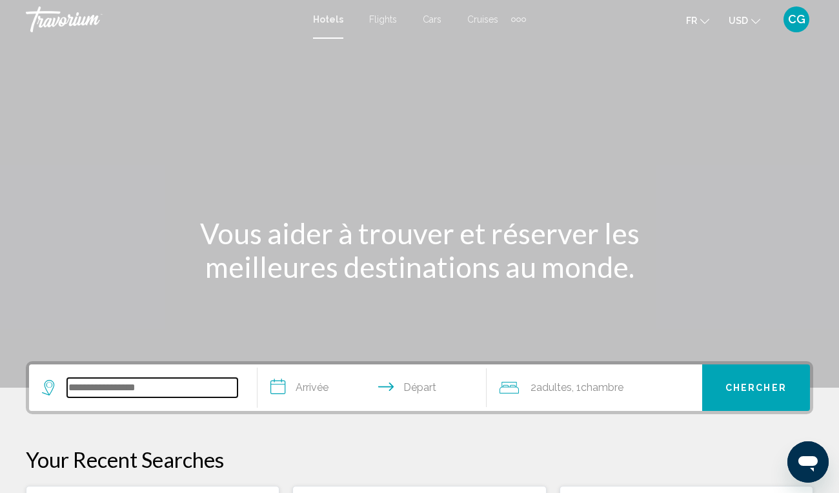
click at [186, 388] on input "Search widget" at bounding box center [152, 387] width 170 height 19
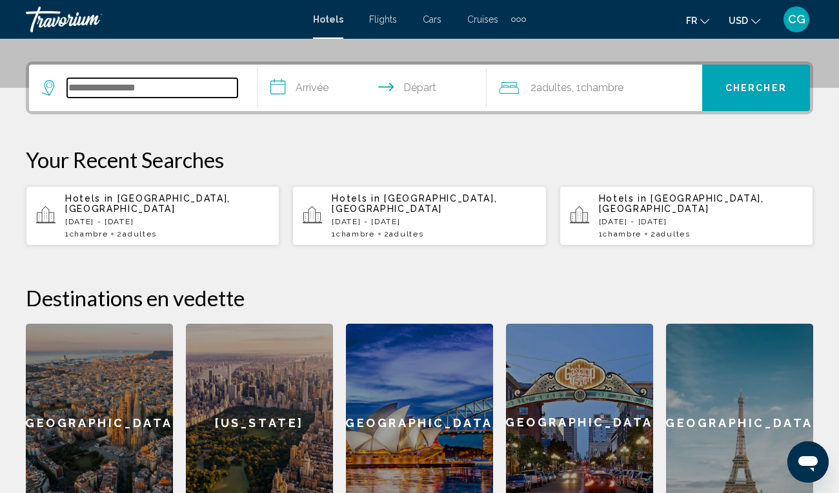
scroll to position [319, 0]
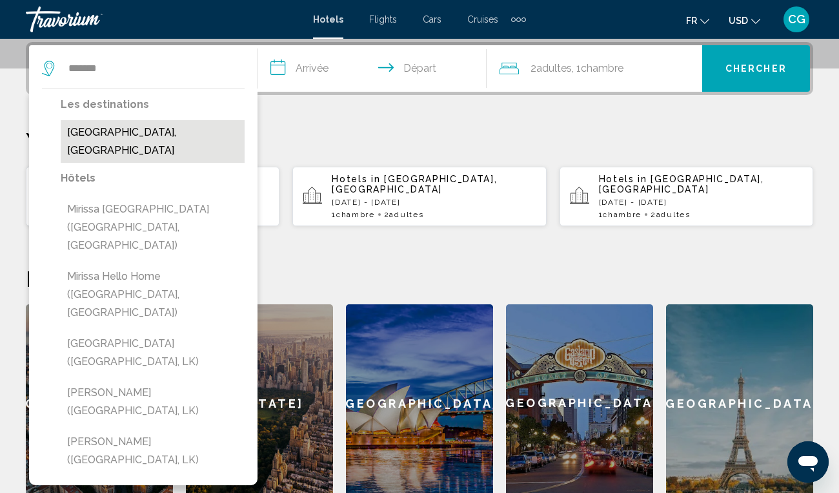
click at [149, 137] on button "[GEOGRAPHIC_DATA], [GEOGRAPHIC_DATA]" at bounding box center [153, 141] width 184 height 43
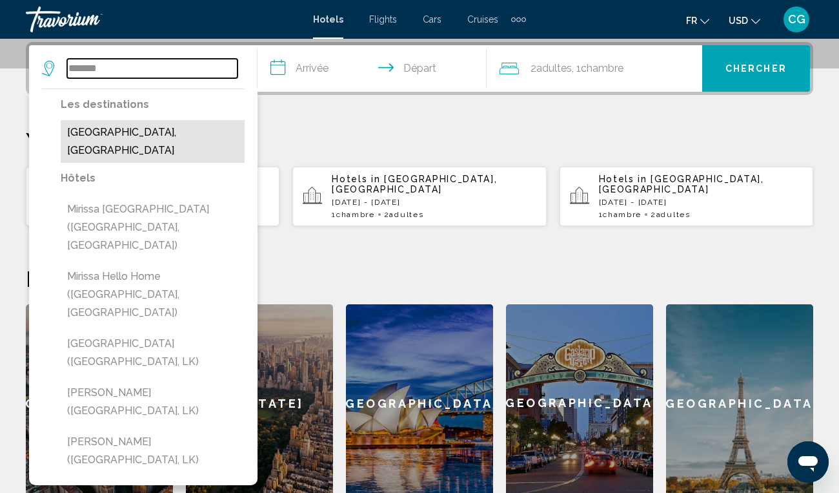
type input "**********"
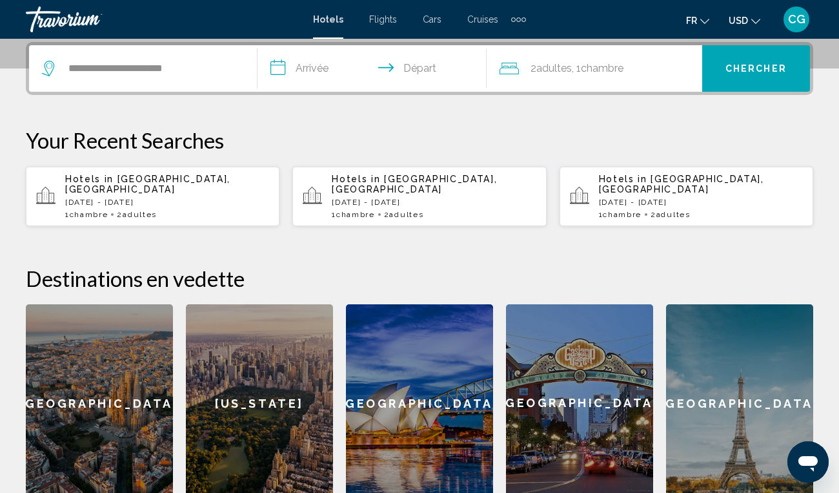
click at [321, 67] on input "**********" at bounding box center [375, 70] width 234 height 50
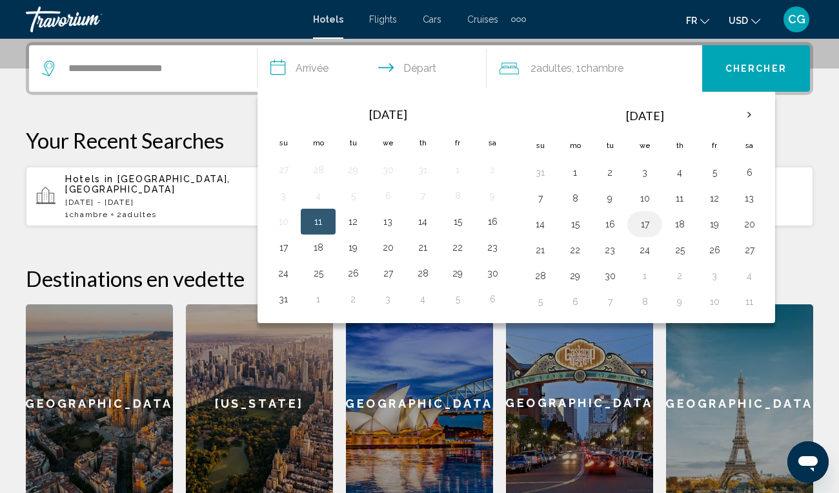
click at [646, 223] on button "17" at bounding box center [645, 224] width 21 height 18
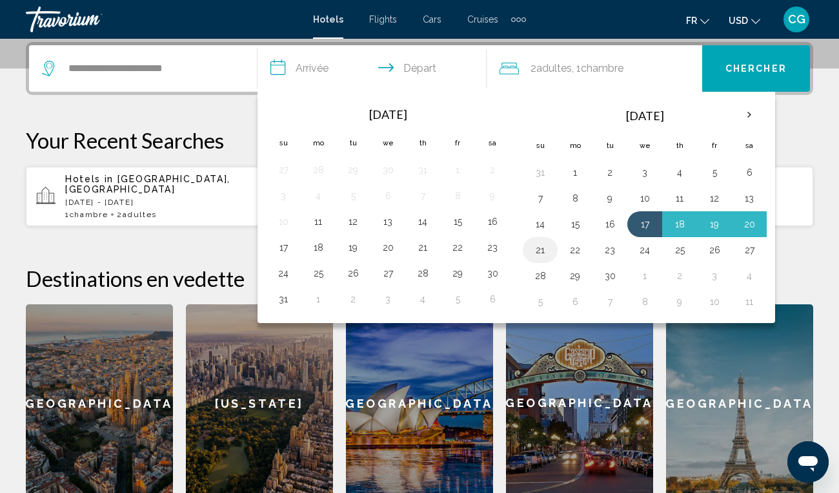
click at [547, 247] on button "21" at bounding box center [540, 250] width 21 height 18
type input "**********"
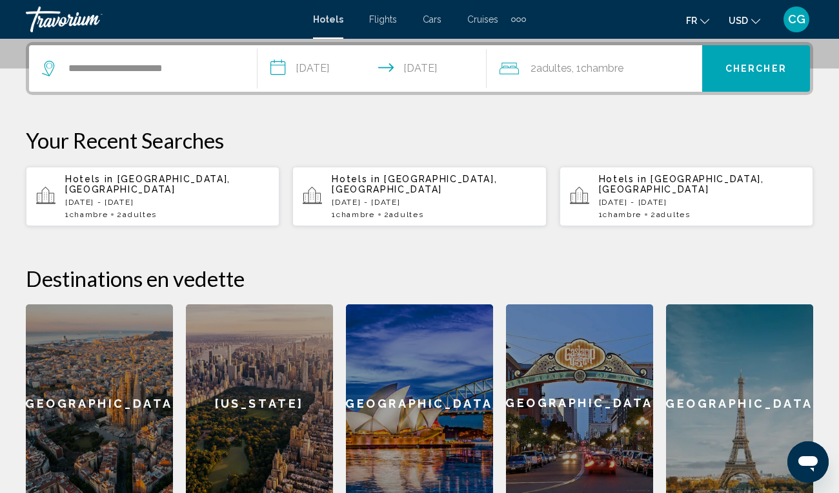
click at [744, 81] on button "Chercher" at bounding box center [757, 68] width 108 height 46
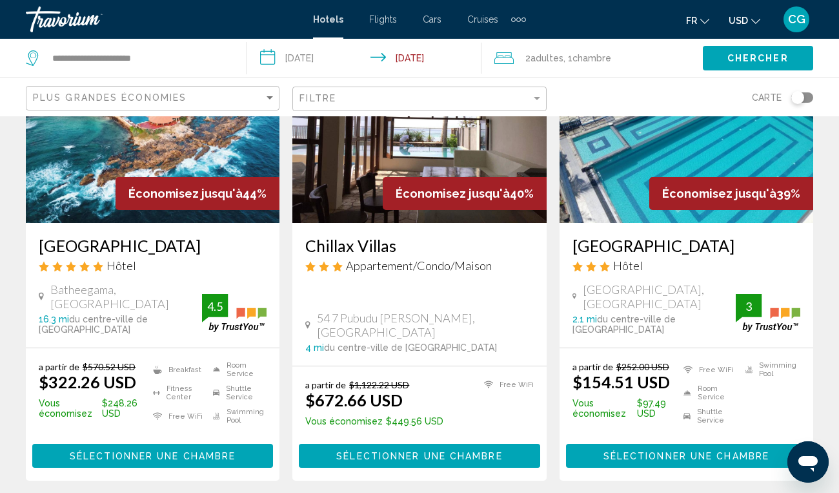
scroll to position [148, 0]
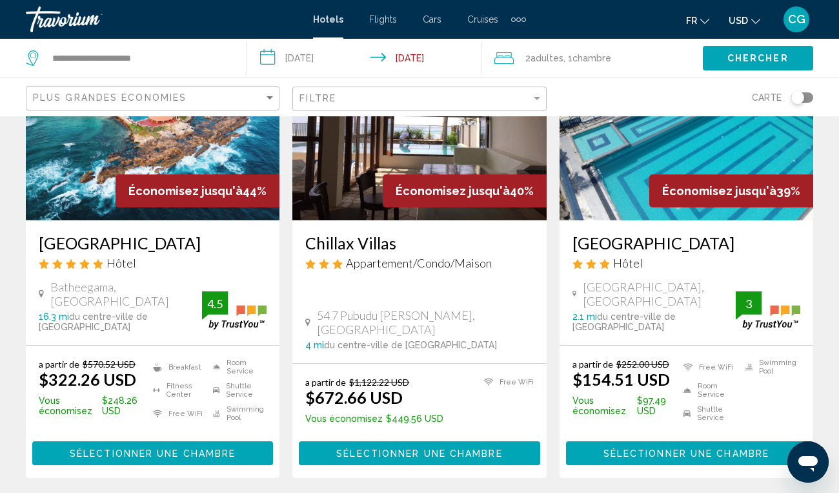
click at [755, 23] on icon "Change currency" at bounding box center [756, 21] width 9 height 5
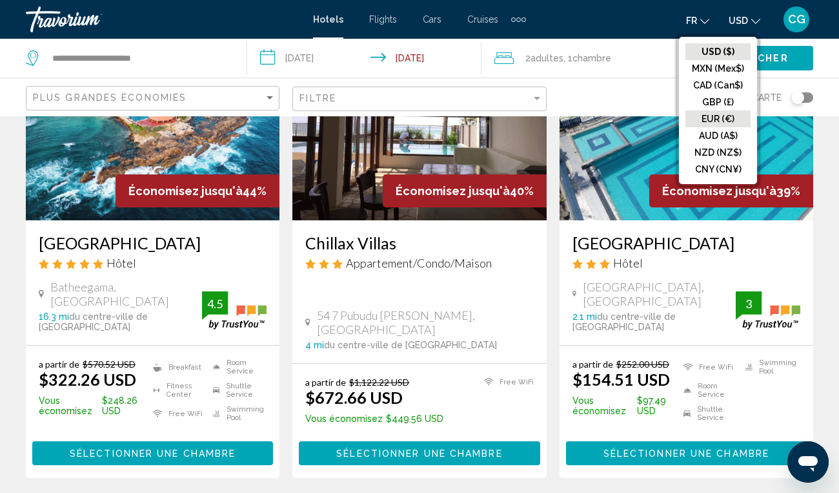
click at [726, 121] on button "EUR (€)" at bounding box center [718, 118] width 65 height 17
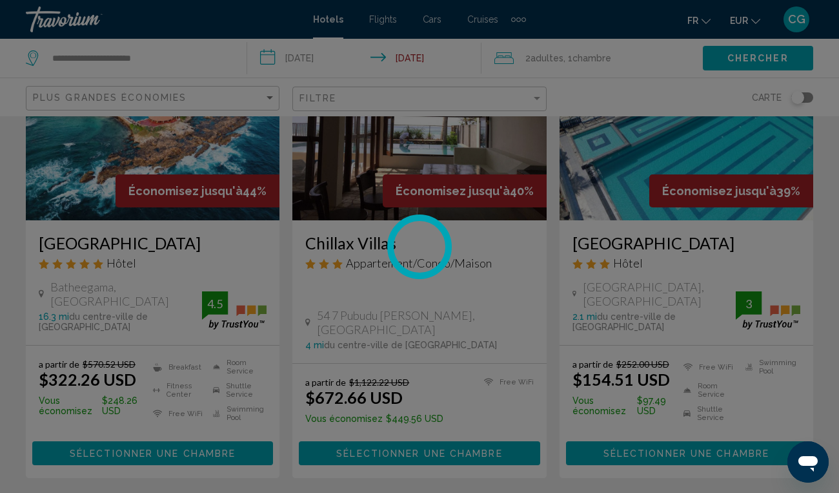
scroll to position [0, 0]
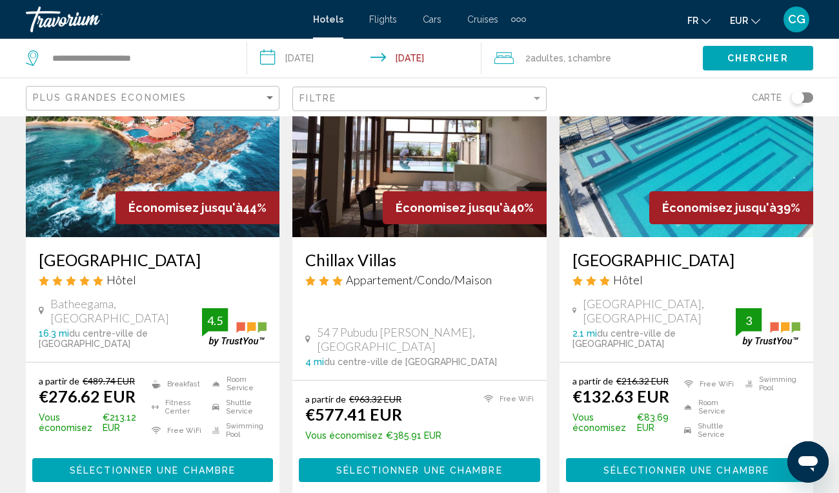
scroll to position [124, 0]
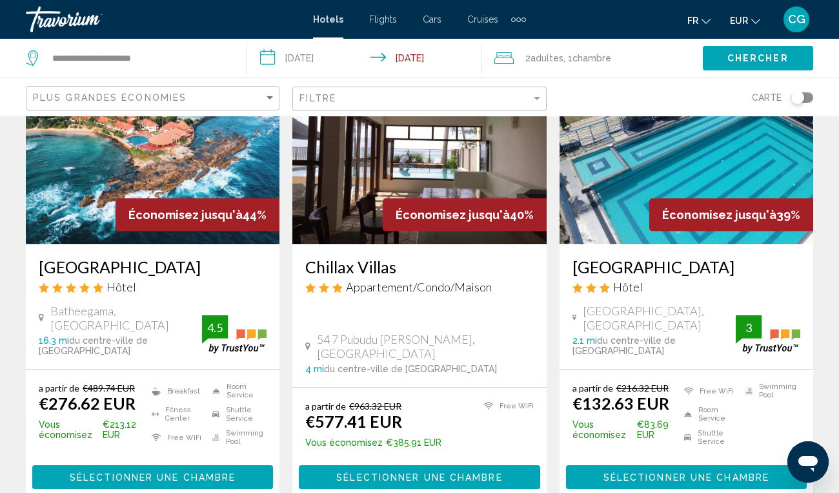
click at [138, 201] on div "Économisez jusqu'à 44%" at bounding box center [198, 214] width 164 height 33
click at [98, 214] on img "Main content" at bounding box center [153, 140] width 254 height 207
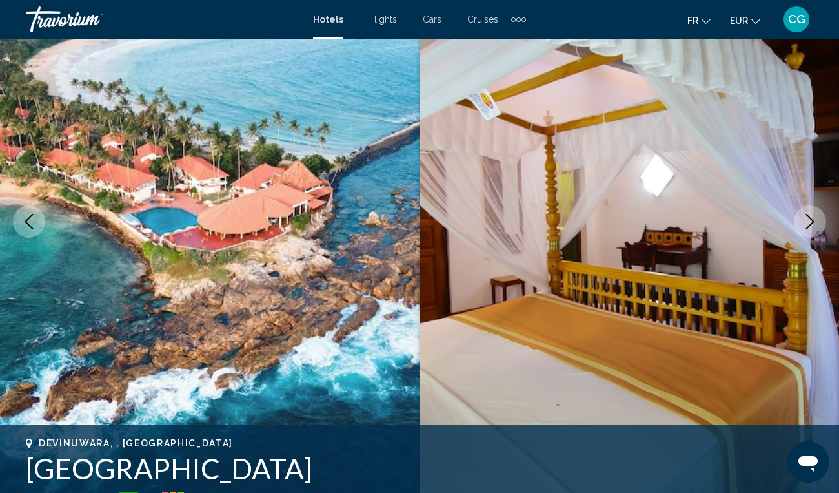
scroll to position [99, 0]
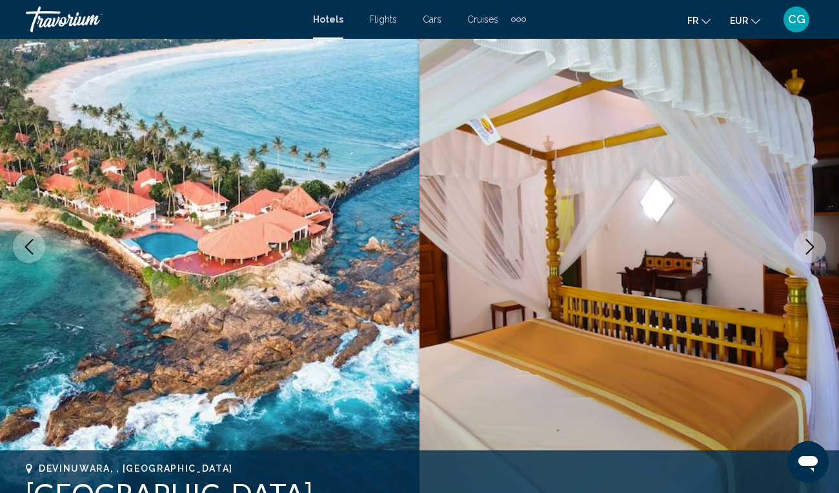
click at [818, 247] on button "Next image" at bounding box center [810, 247] width 32 height 32
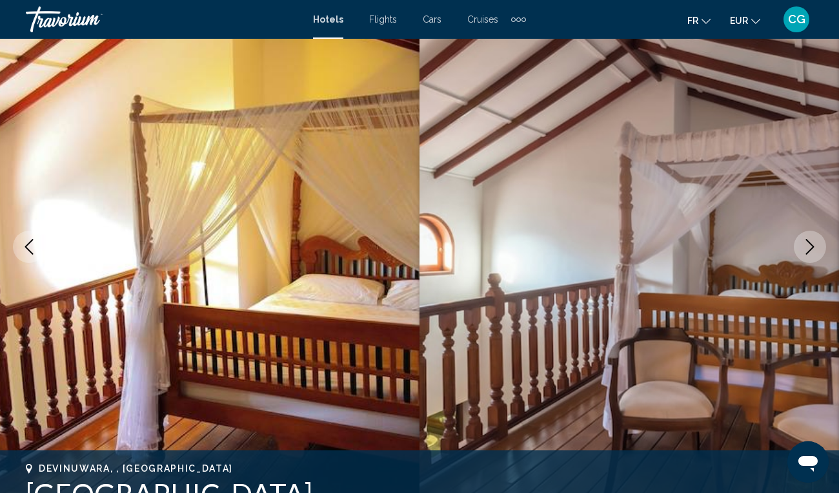
click at [818, 247] on button "Next image" at bounding box center [810, 247] width 32 height 32
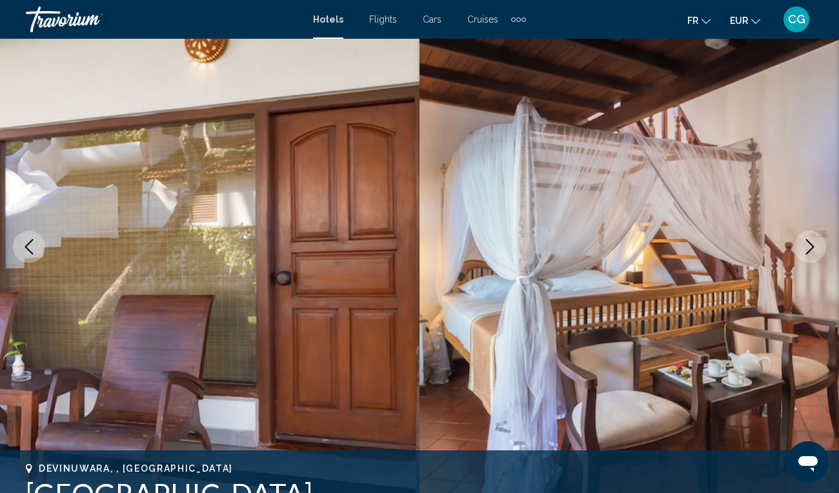
click at [818, 247] on button "Next image" at bounding box center [810, 247] width 32 height 32
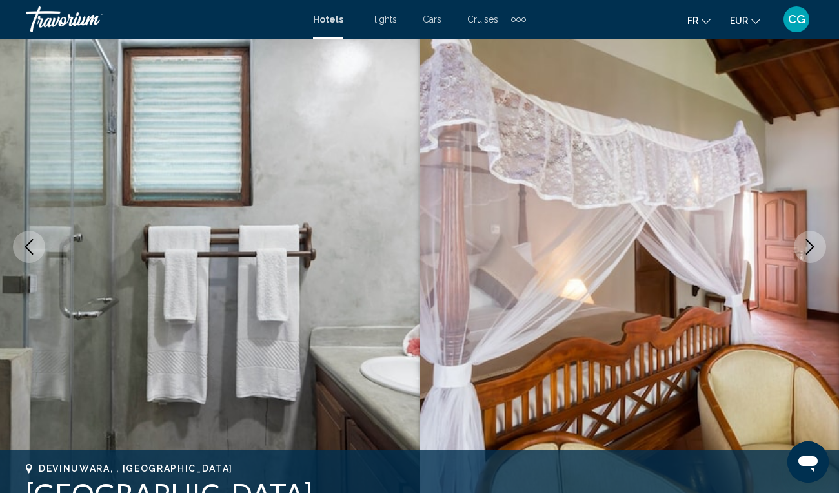
click at [818, 247] on button "Next image" at bounding box center [810, 247] width 32 height 32
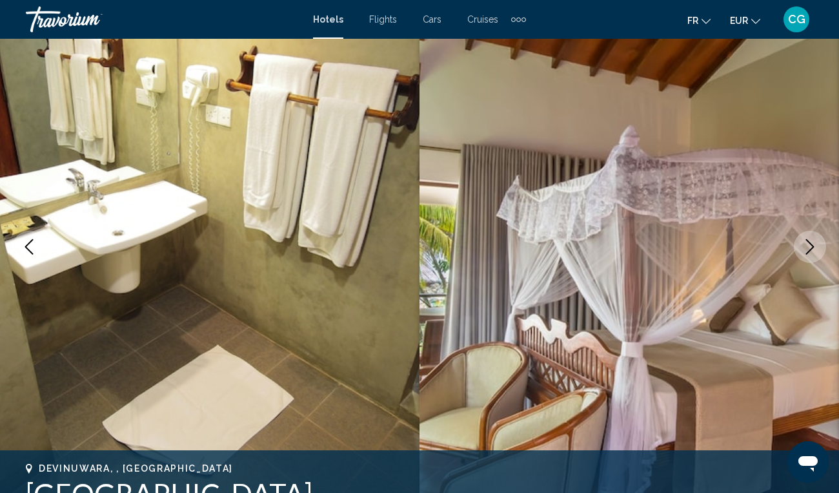
click at [818, 247] on button "Next image" at bounding box center [810, 247] width 32 height 32
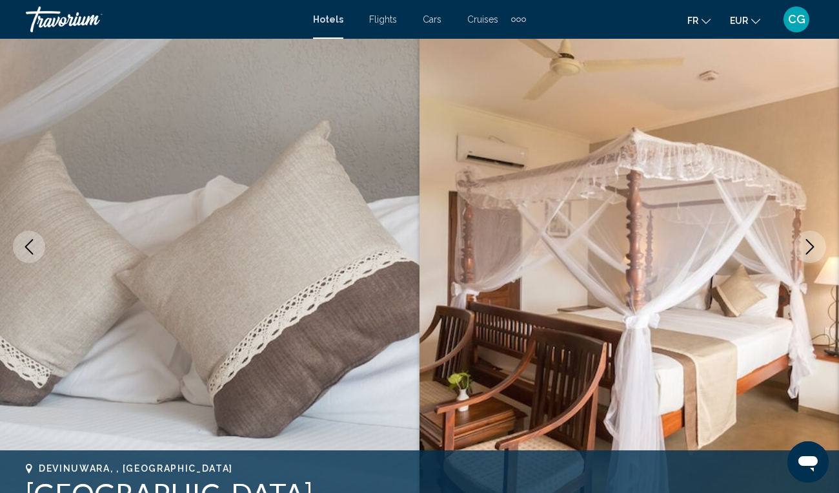
click at [818, 247] on button "Next image" at bounding box center [810, 247] width 32 height 32
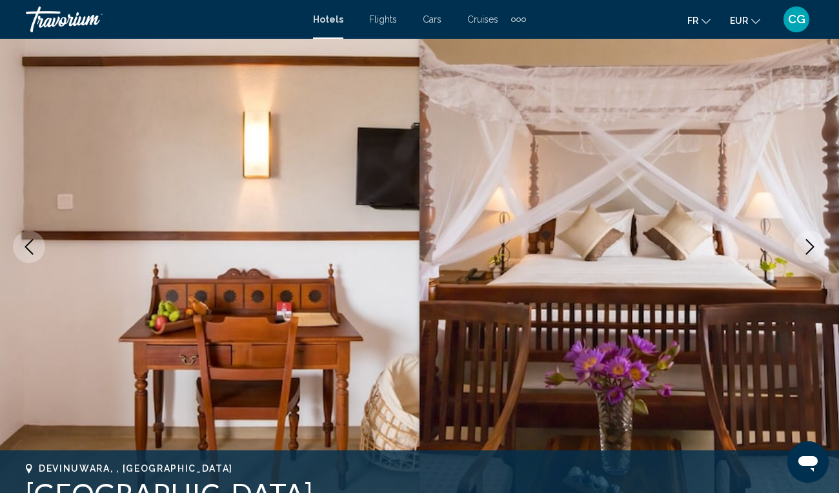
click at [818, 247] on button "Next image" at bounding box center [810, 247] width 32 height 32
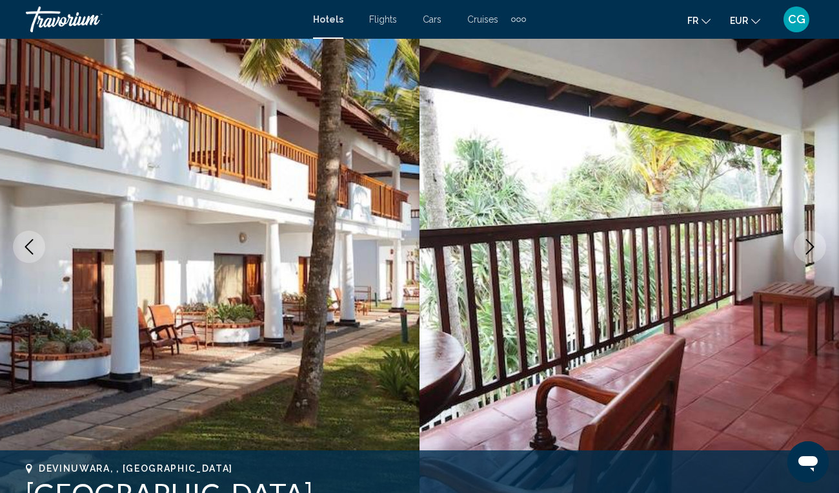
click at [818, 247] on button "Next image" at bounding box center [810, 247] width 32 height 32
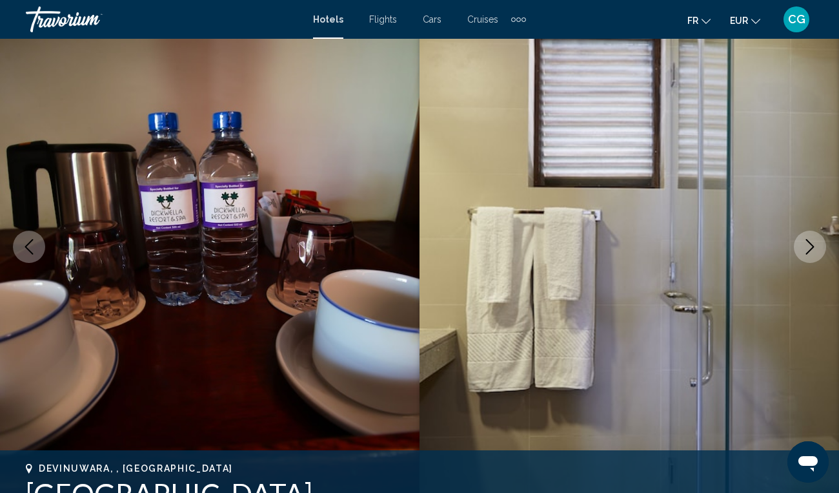
click at [818, 247] on button "Next image" at bounding box center [810, 247] width 32 height 32
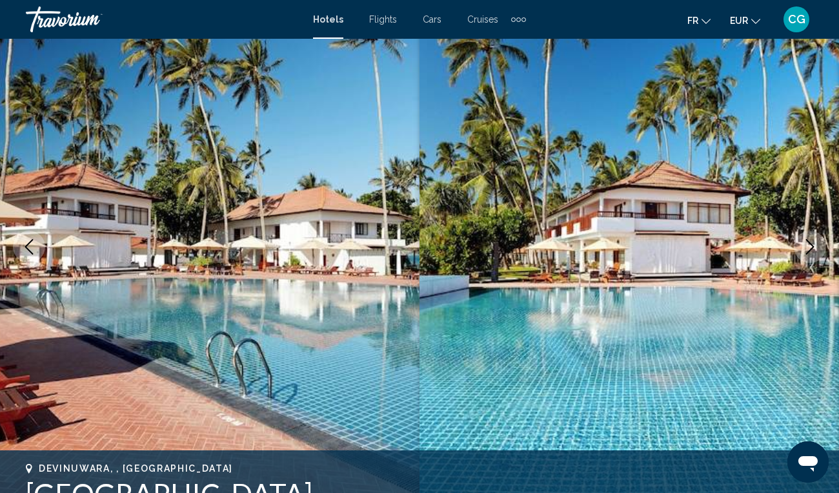
click at [817, 245] on icon "Next image" at bounding box center [810, 246] width 15 height 15
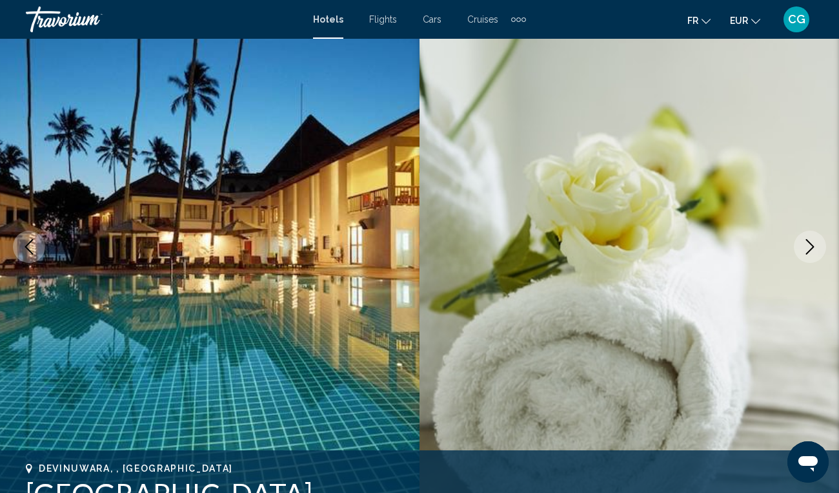
click at [817, 245] on icon "Next image" at bounding box center [810, 246] width 15 height 15
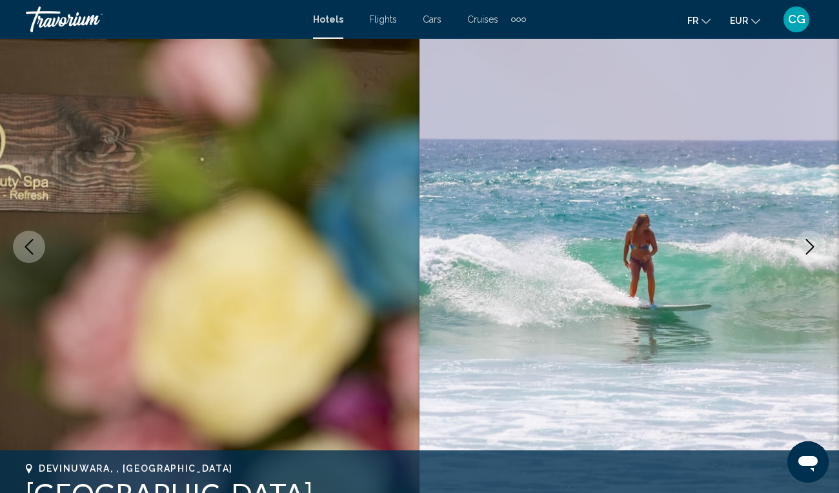
click at [817, 245] on icon "Next image" at bounding box center [810, 246] width 15 height 15
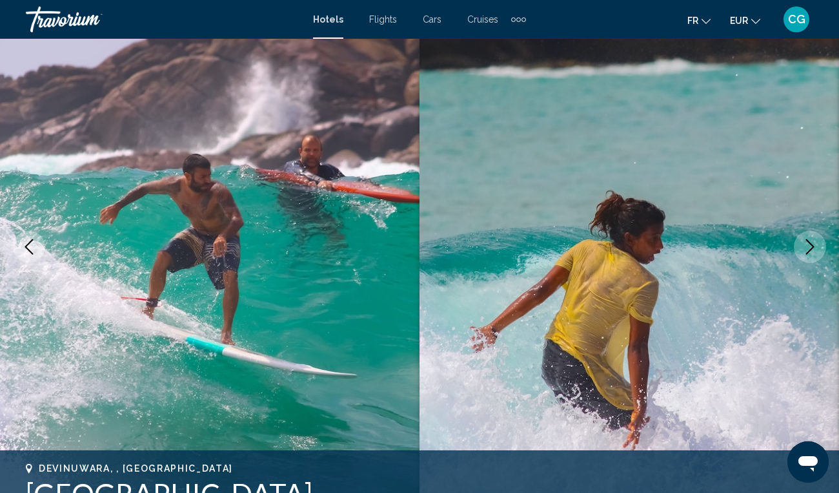
click at [817, 245] on icon "Next image" at bounding box center [810, 246] width 15 height 15
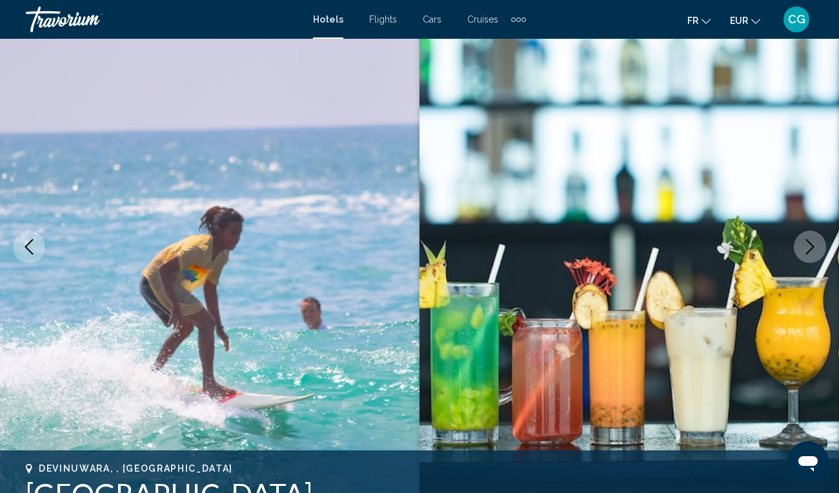
click at [817, 245] on icon "Next image" at bounding box center [810, 246] width 15 height 15
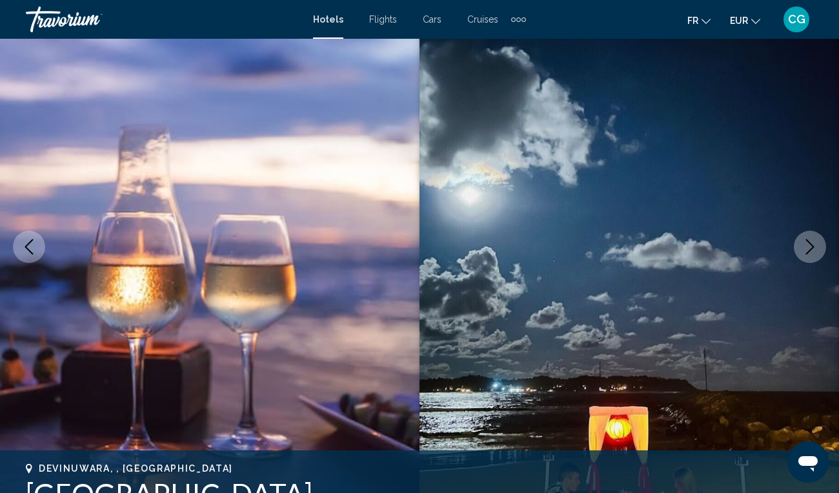
click at [817, 245] on icon "Next image" at bounding box center [810, 246] width 15 height 15
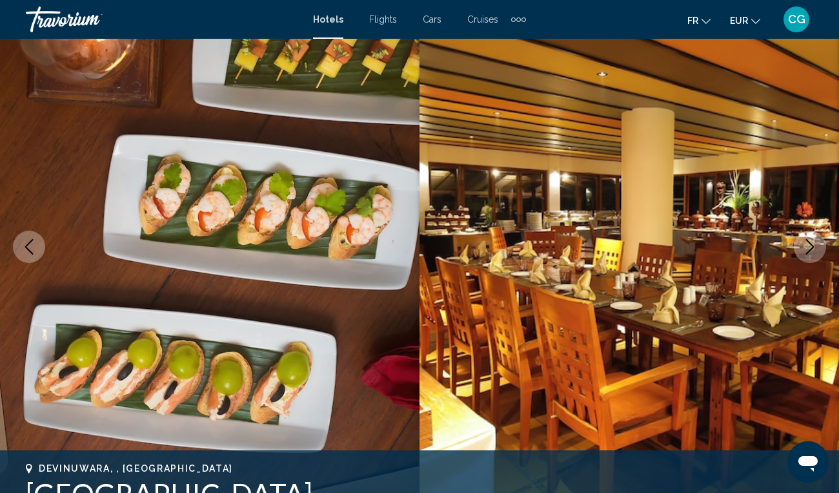
click at [817, 245] on icon "Next image" at bounding box center [810, 246] width 15 height 15
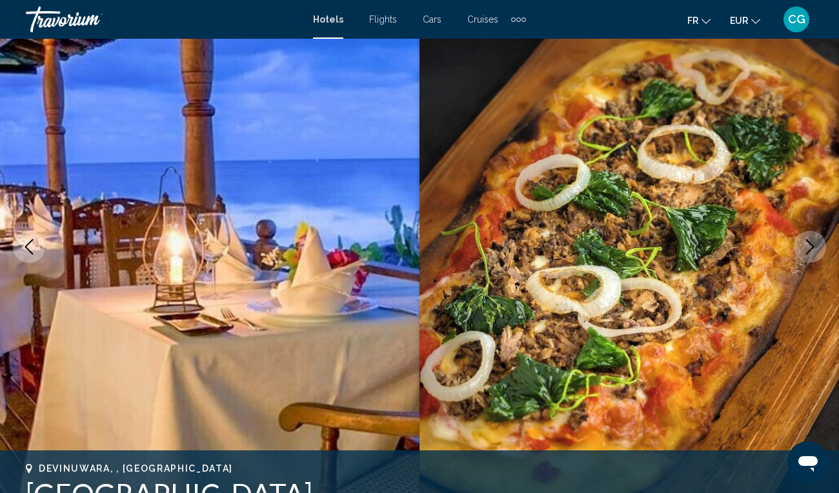
click at [817, 245] on icon "Next image" at bounding box center [810, 246] width 15 height 15
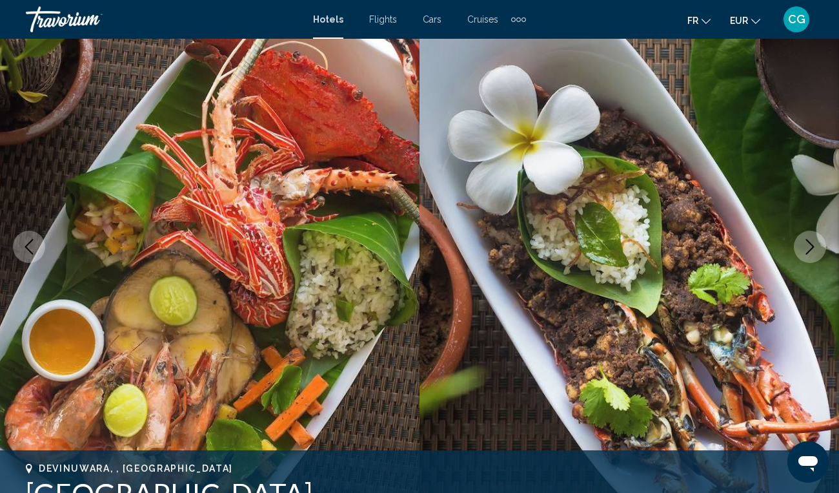
click at [817, 245] on icon "Next image" at bounding box center [810, 246] width 15 height 15
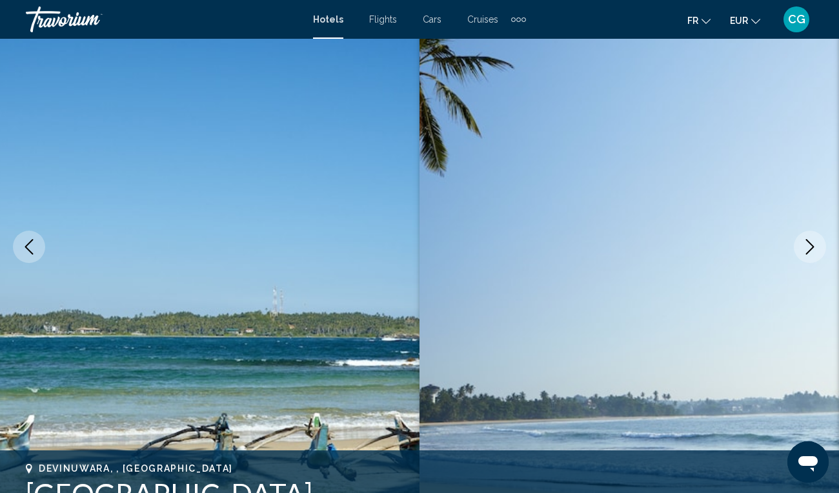
click at [817, 245] on icon "Next image" at bounding box center [810, 246] width 15 height 15
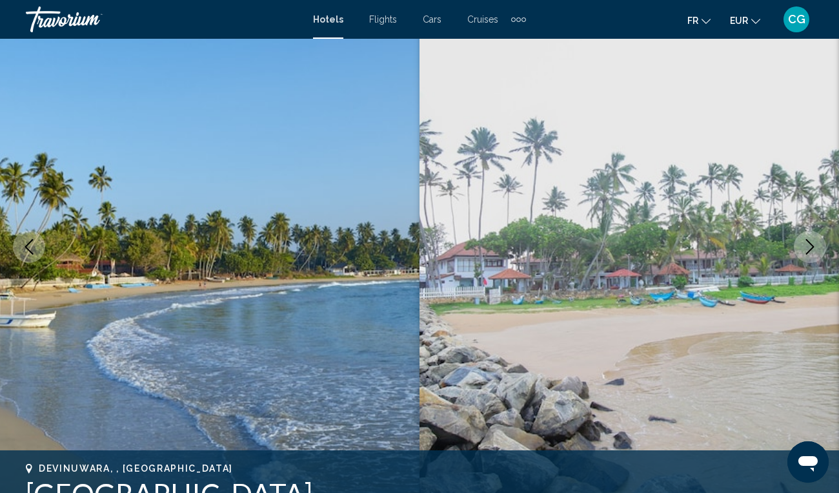
click at [817, 245] on icon "Next image" at bounding box center [810, 246] width 15 height 15
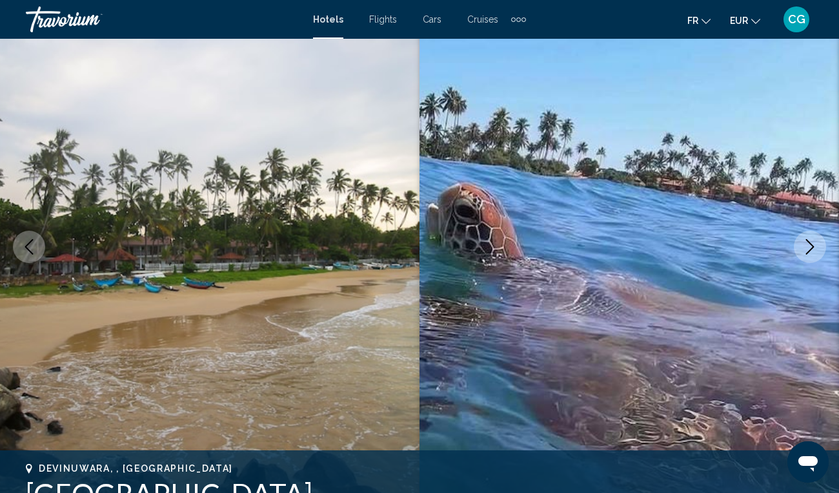
click at [817, 245] on icon "Next image" at bounding box center [810, 246] width 15 height 15
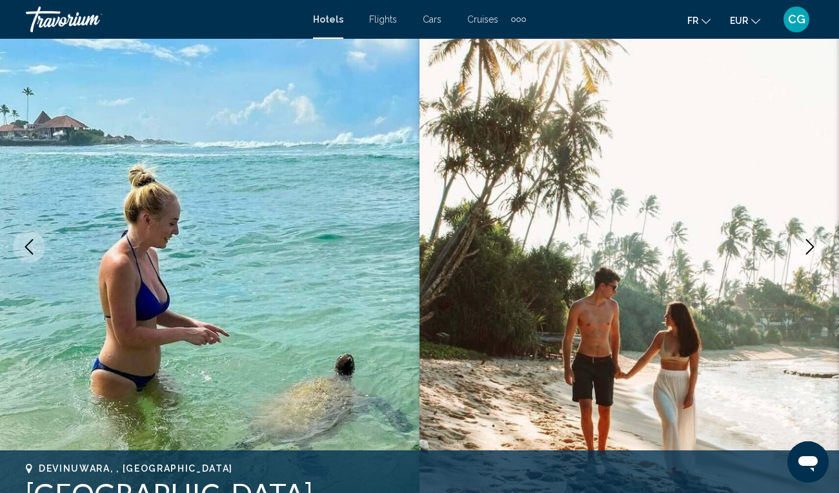
click at [806, 247] on icon "Next image" at bounding box center [810, 246] width 15 height 15
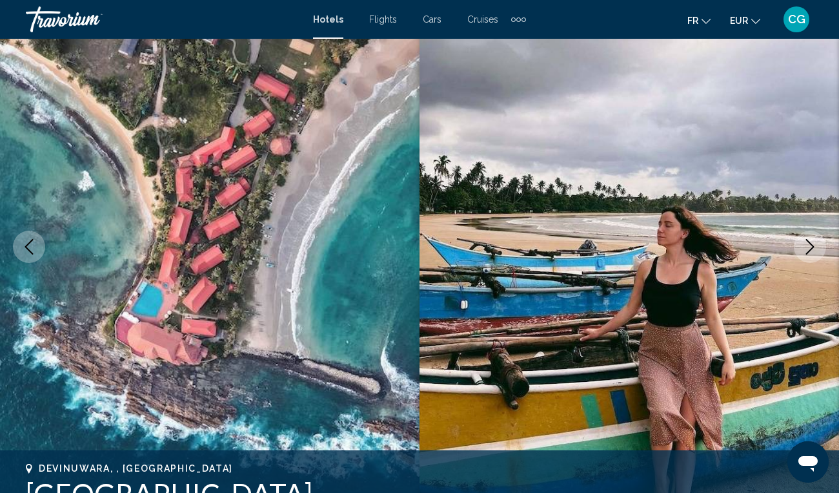
click at [806, 247] on icon "Next image" at bounding box center [810, 246] width 15 height 15
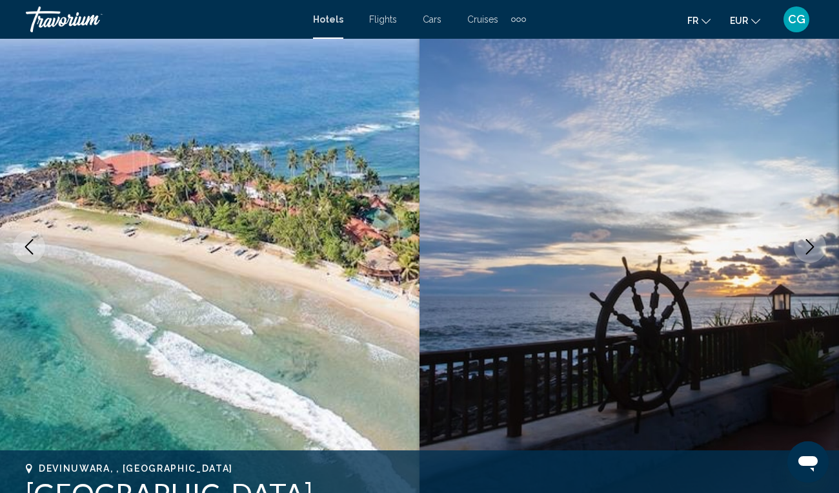
click at [806, 247] on icon "Next image" at bounding box center [810, 246] width 15 height 15
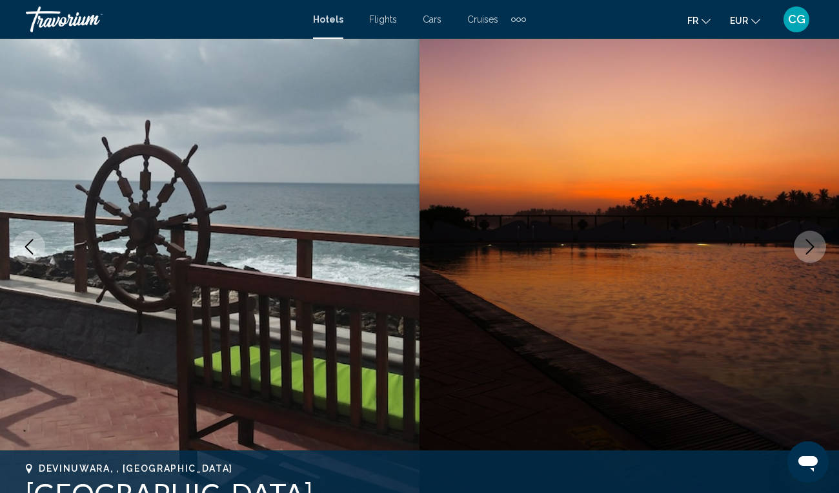
click at [806, 247] on icon "Next image" at bounding box center [810, 246] width 15 height 15
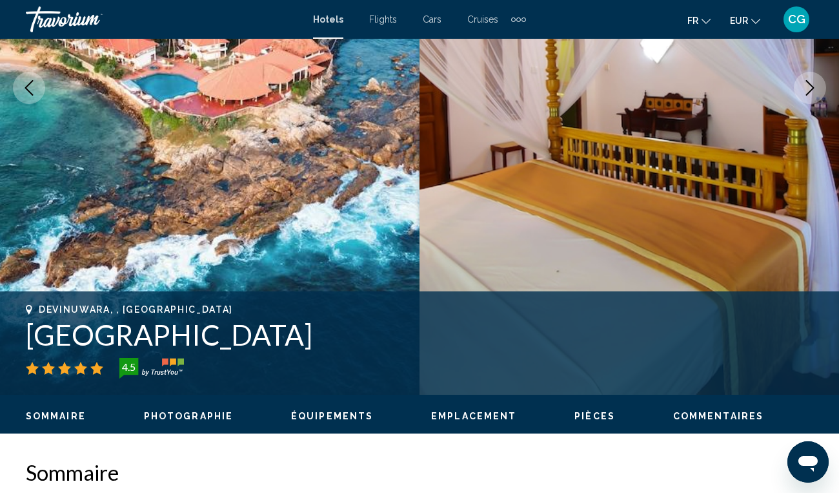
scroll to position [256, 0]
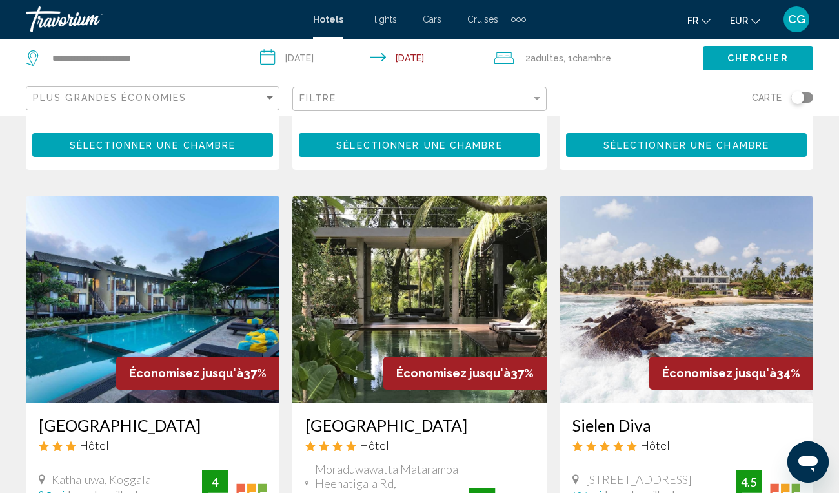
scroll to position [464, 0]
